Goal: Information Seeking & Learning: Learn about a topic

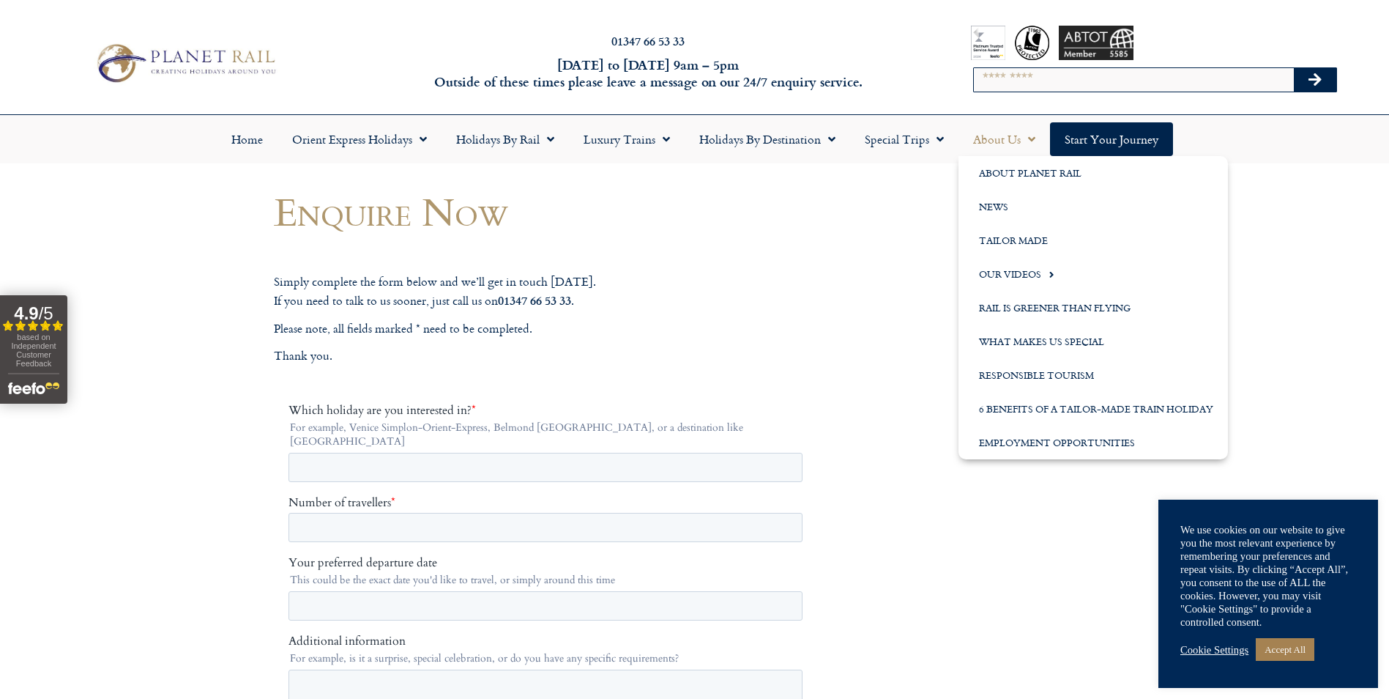
click at [1033, 138] on span "Menu" at bounding box center [1028, 139] width 15 height 26
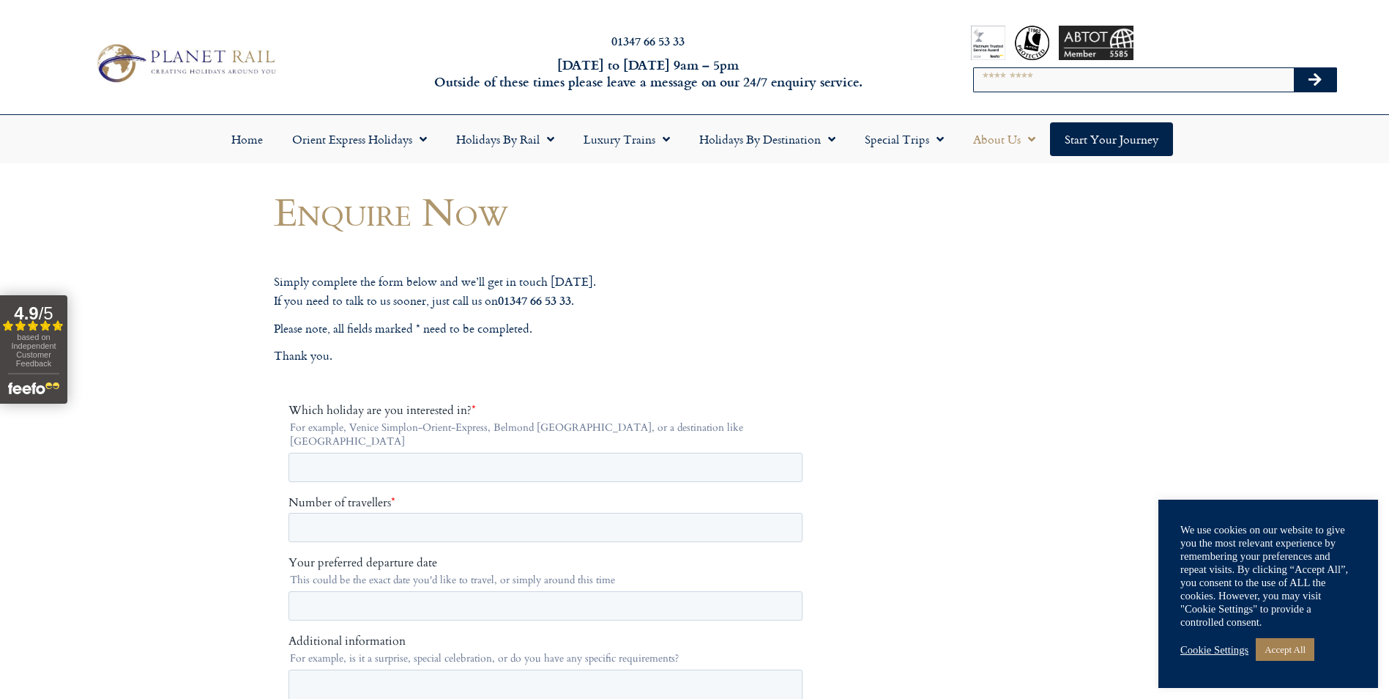
click at [1013, 138] on link "About Us" at bounding box center [1005, 139] width 92 height 34
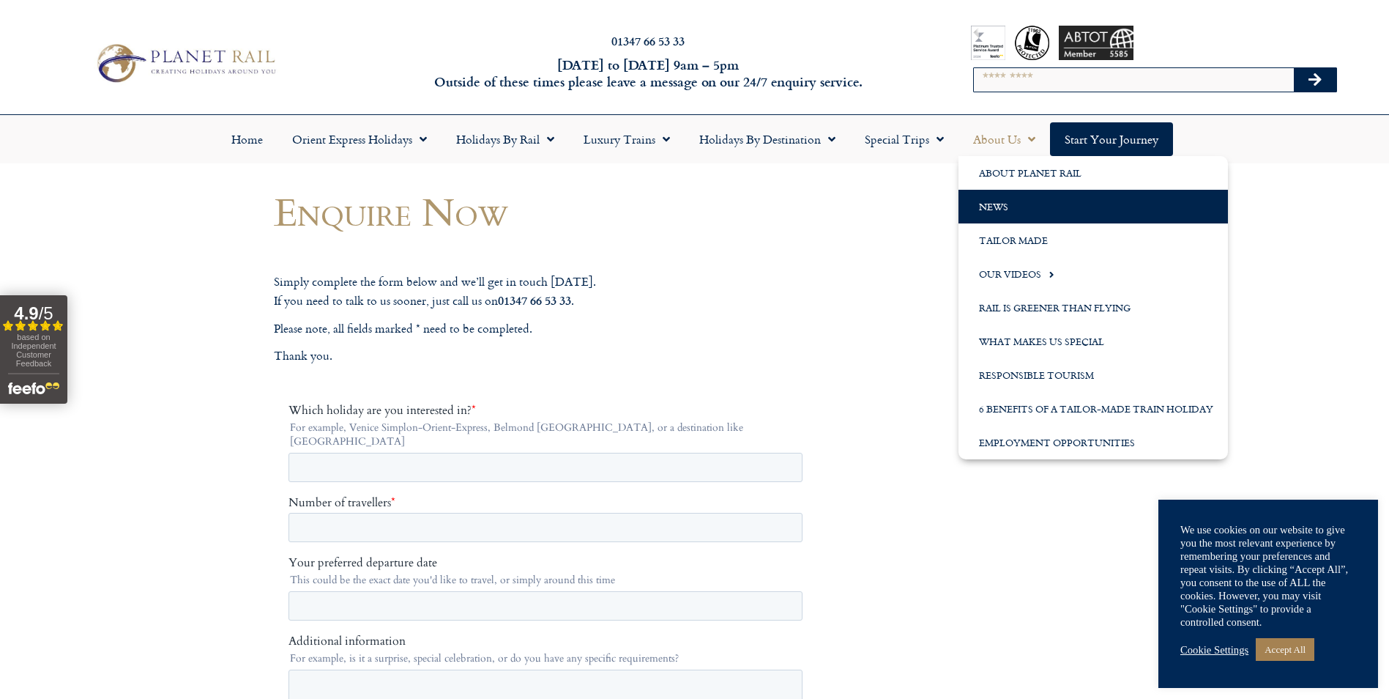
click at [1006, 203] on link "News" at bounding box center [1094, 207] width 270 height 34
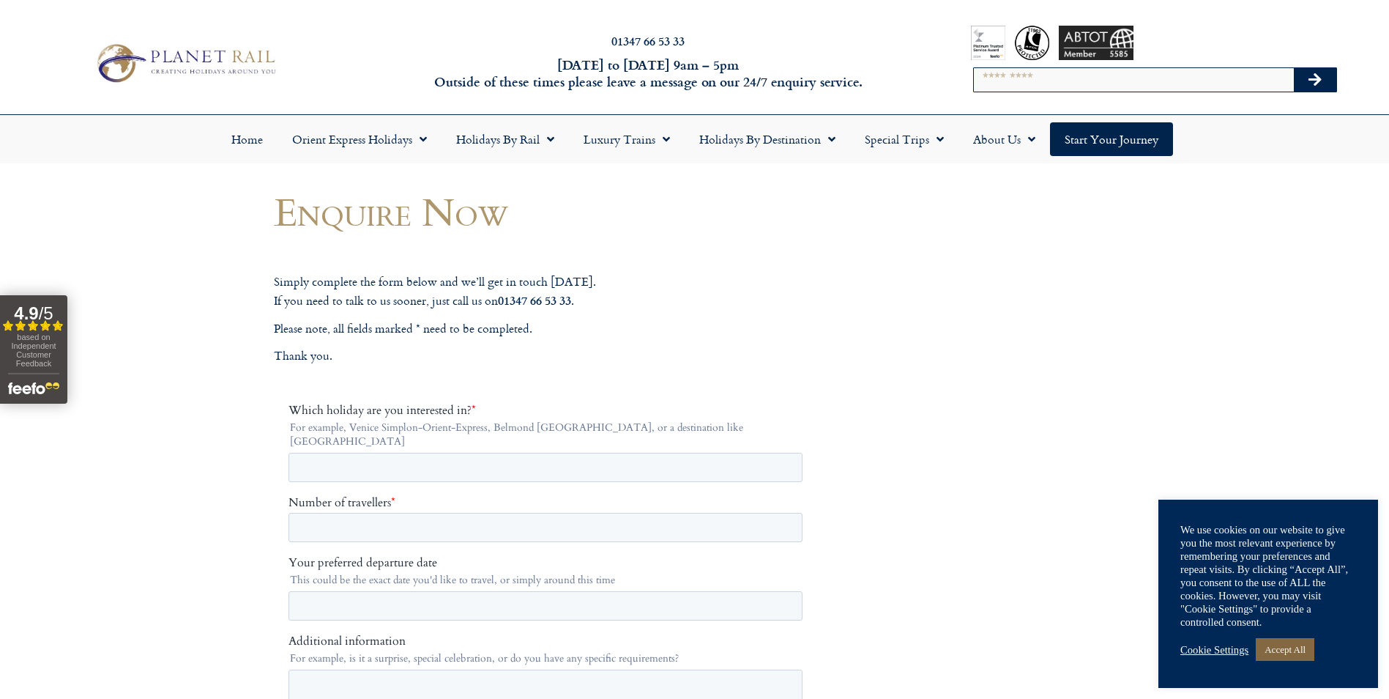
click at [1282, 649] on link "Accept All" at bounding box center [1285, 649] width 59 height 23
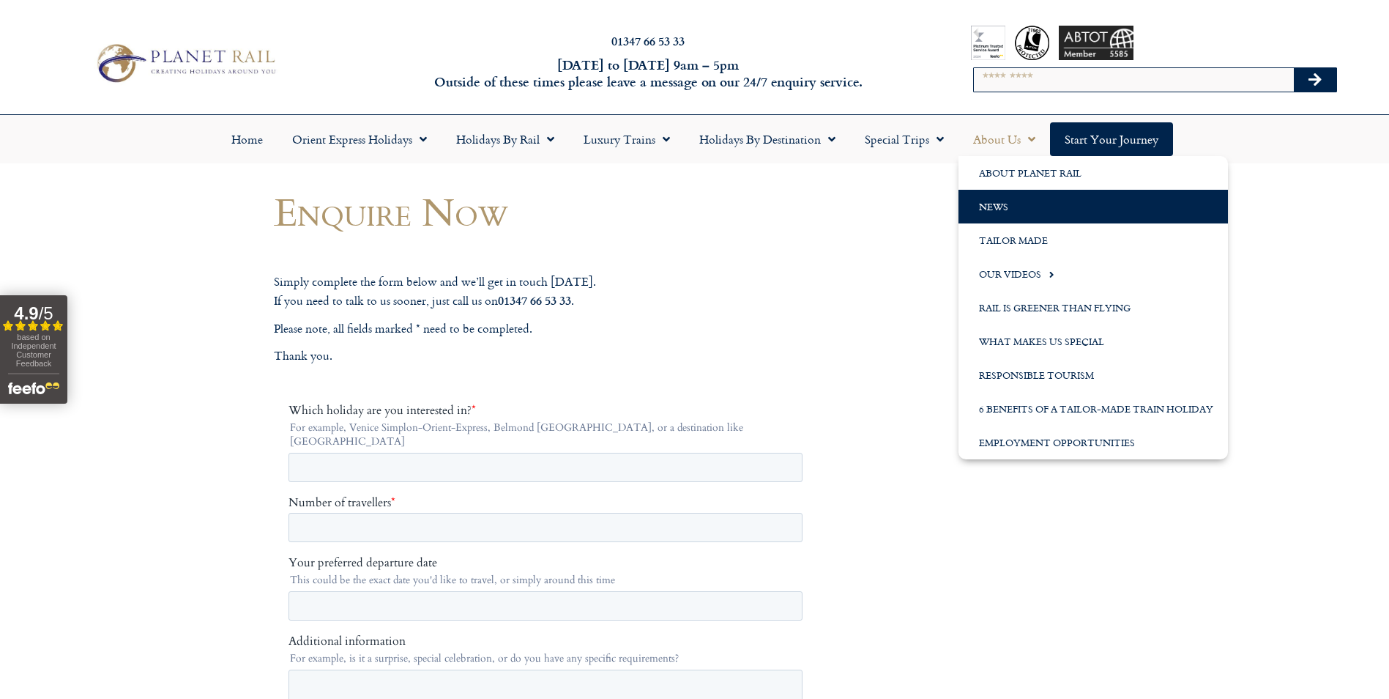
click at [998, 201] on link "News" at bounding box center [1094, 207] width 270 height 34
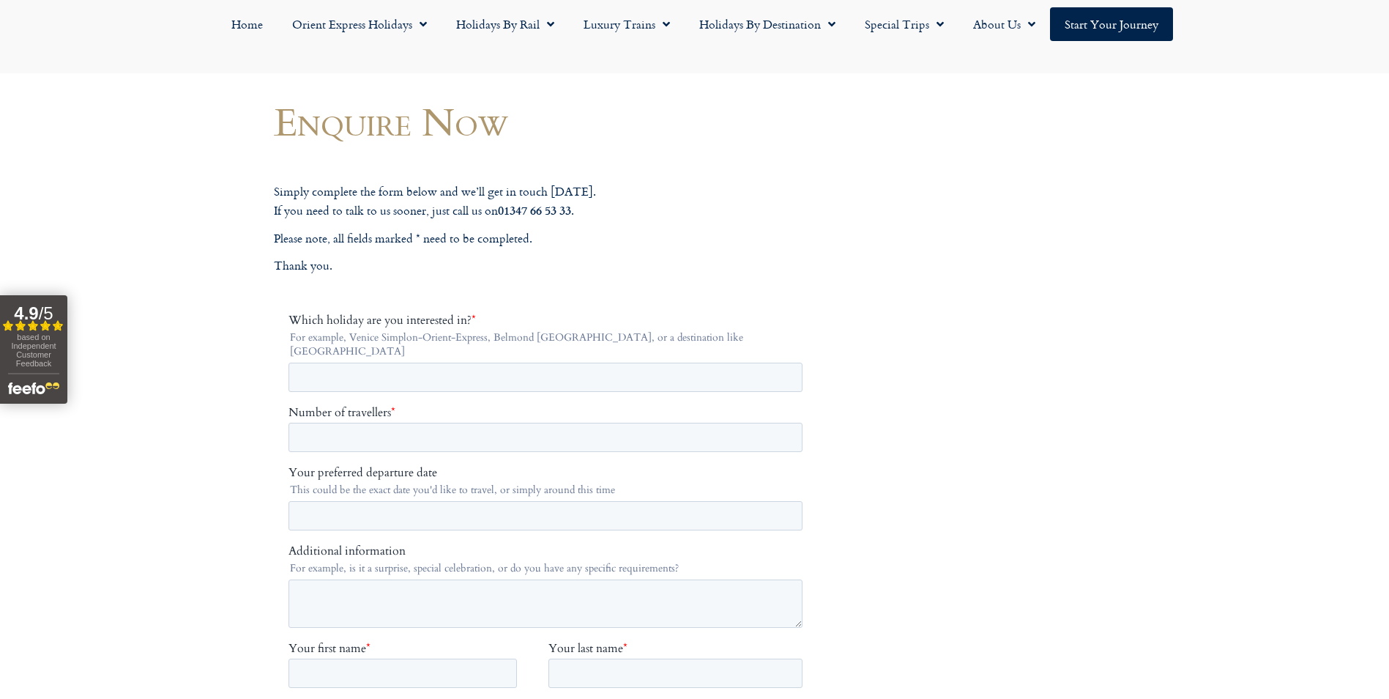
scroll to position [293, 0]
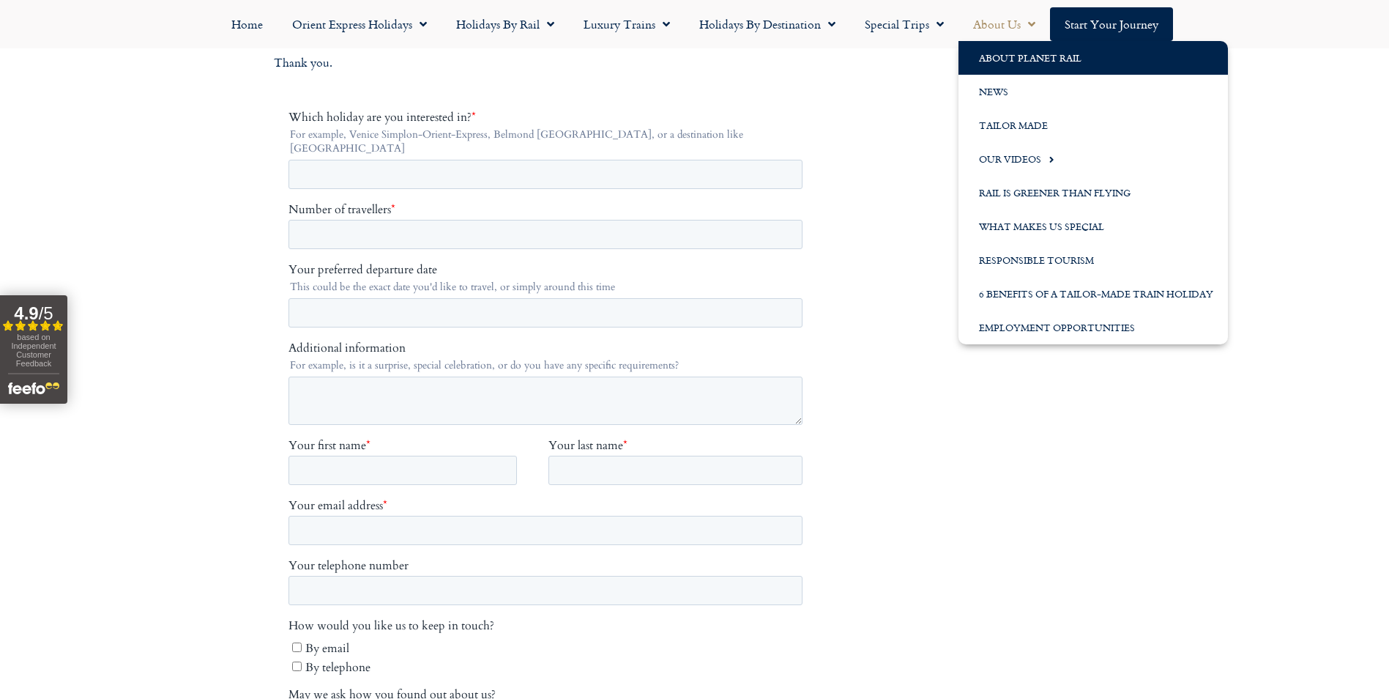
click at [1019, 56] on link "About Planet Rail" at bounding box center [1094, 58] width 270 height 34
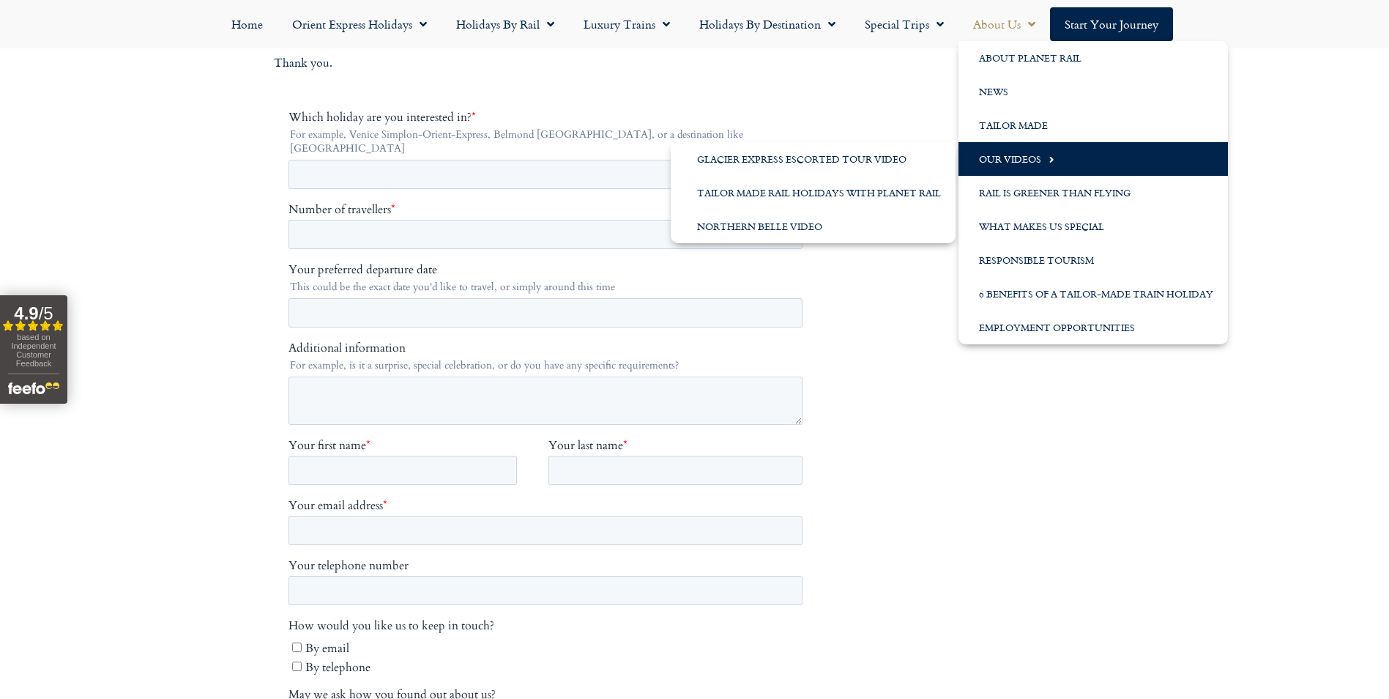
click at [1009, 155] on link "Our Videos" at bounding box center [1094, 159] width 270 height 34
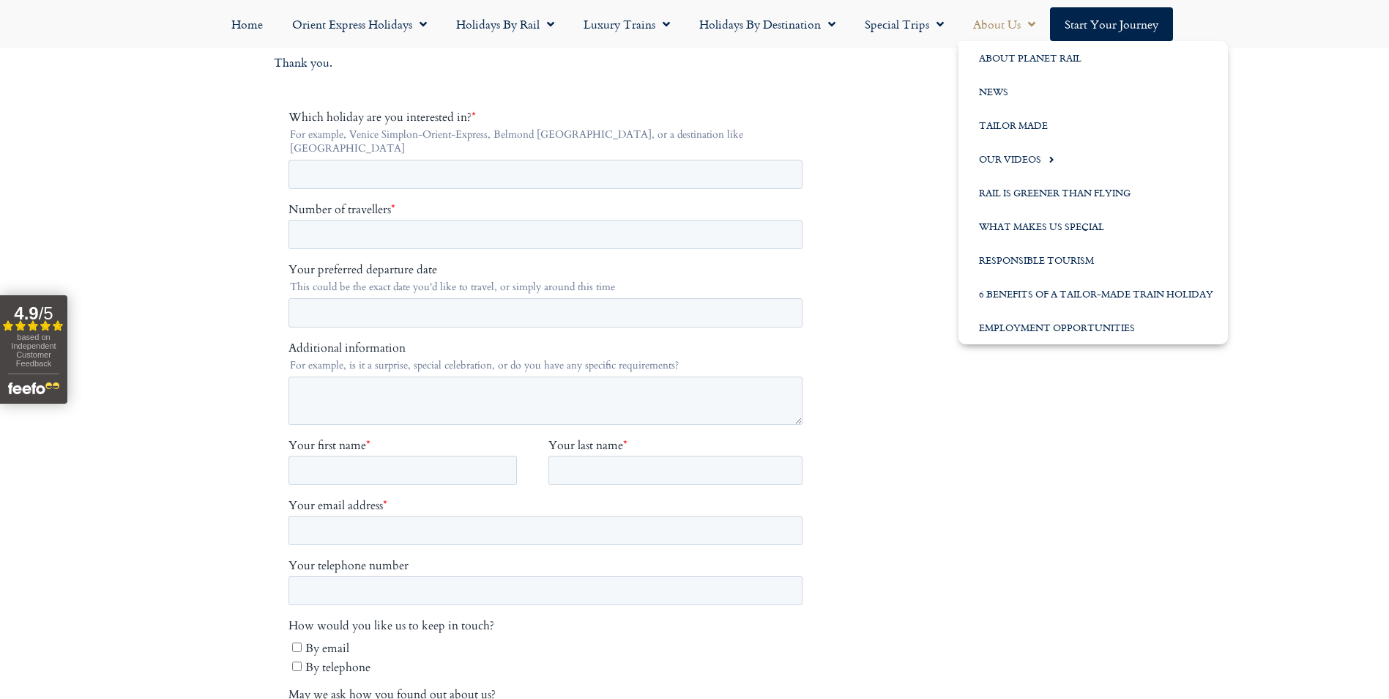
click at [1025, 21] on span "Menu" at bounding box center [1028, 24] width 15 height 26
click at [1031, 23] on span "Menu" at bounding box center [1028, 24] width 15 height 26
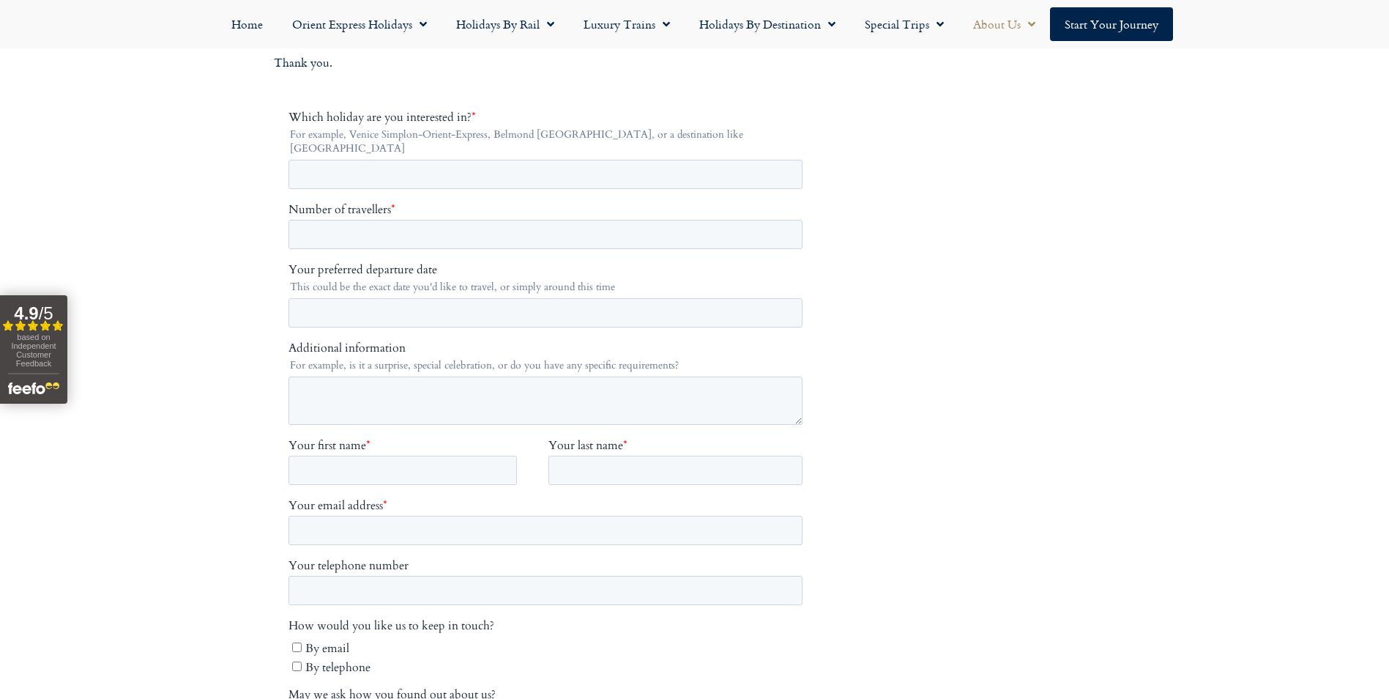
click at [1031, 23] on span "Menu" at bounding box center [1028, 24] width 15 height 26
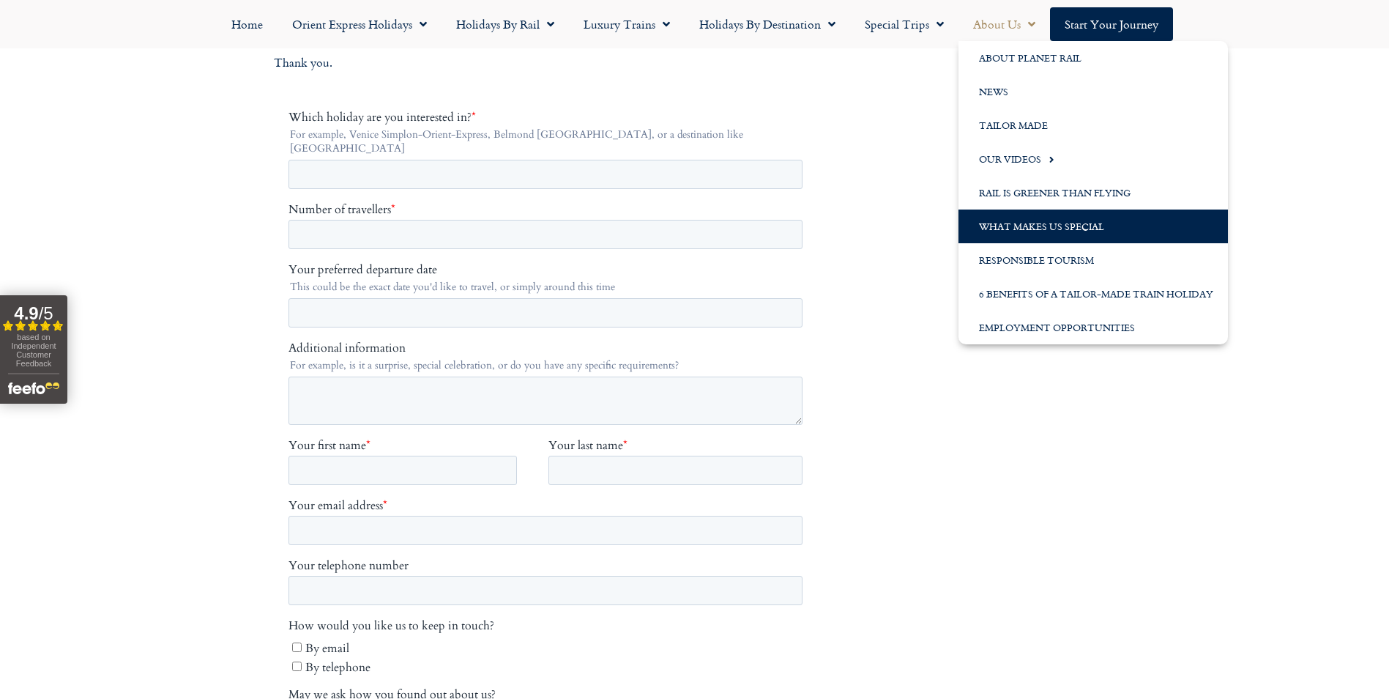
click at [1030, 229] on link "What Makes us Special" at bounding box center [1094, 226] width 270 height 34
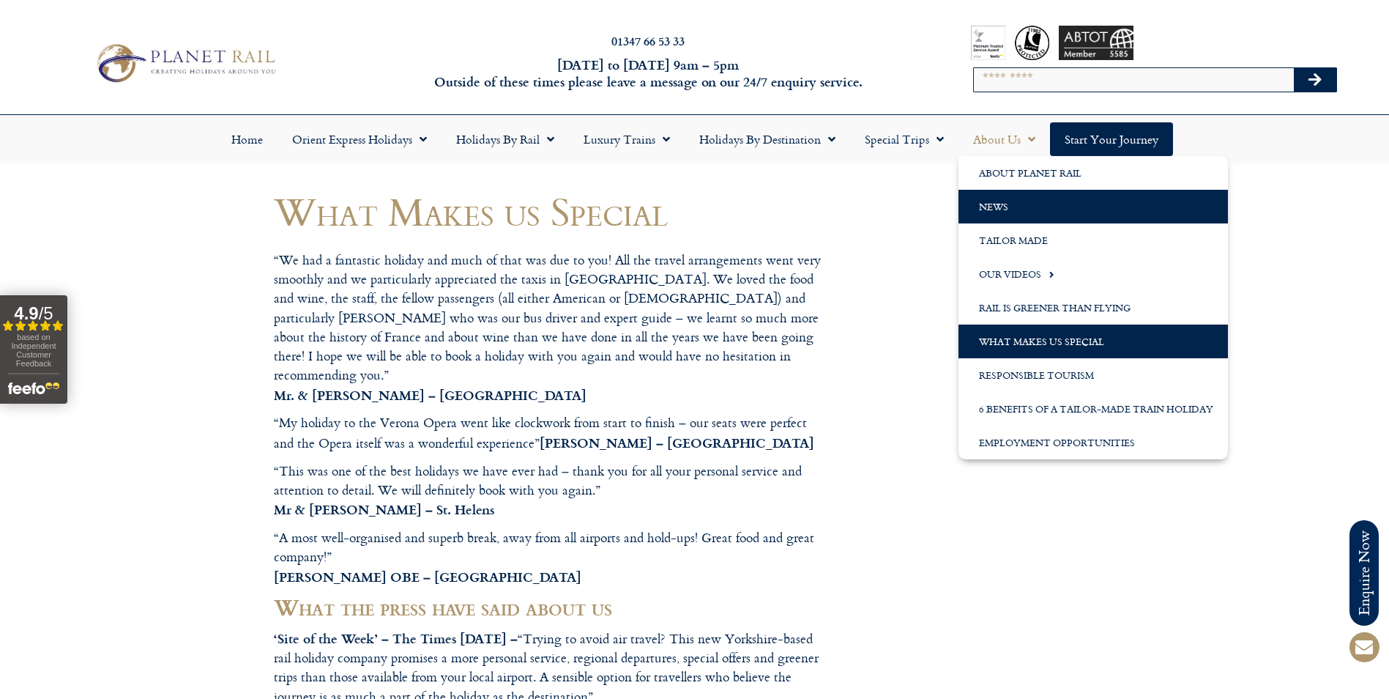
click at [1002, 208] on link "News" at bounding box center [1094, 207] width 270 height 34
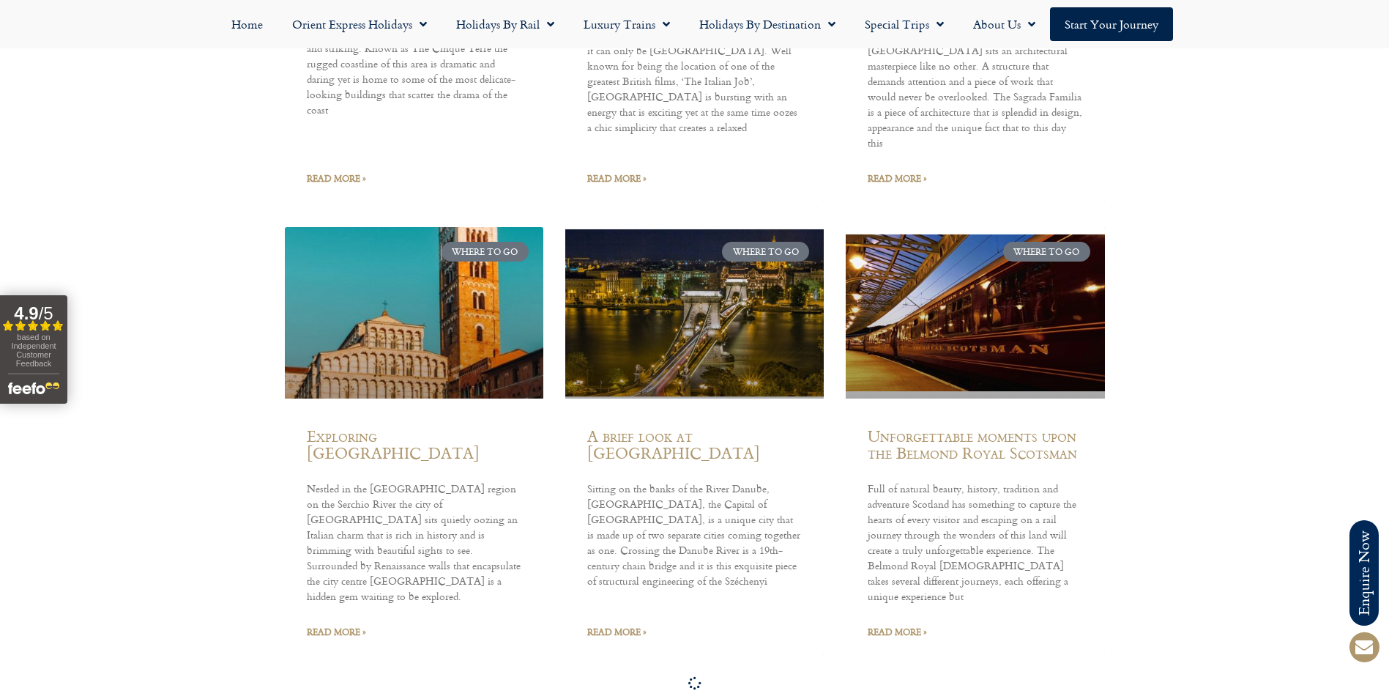
scroll to position [4321, 0]
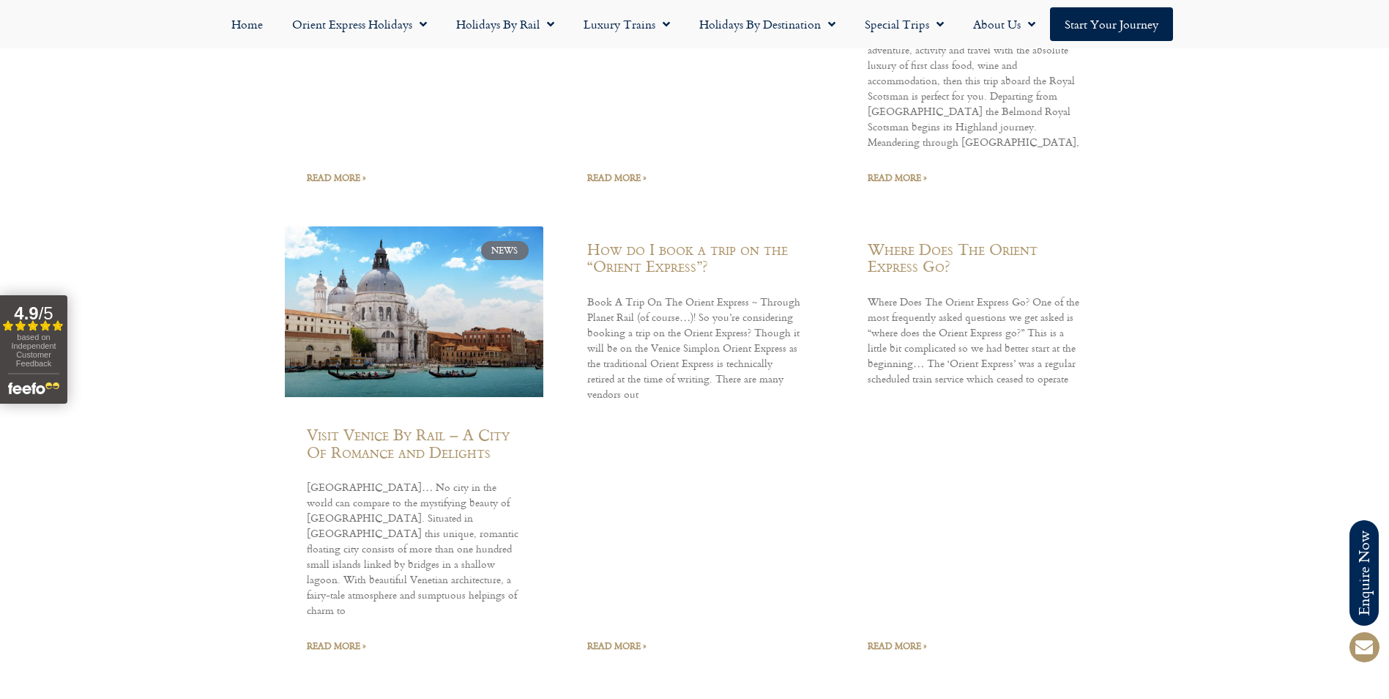
scroll to position [15903, 0]
